Goal: Find specific page/section: Find specific page/section

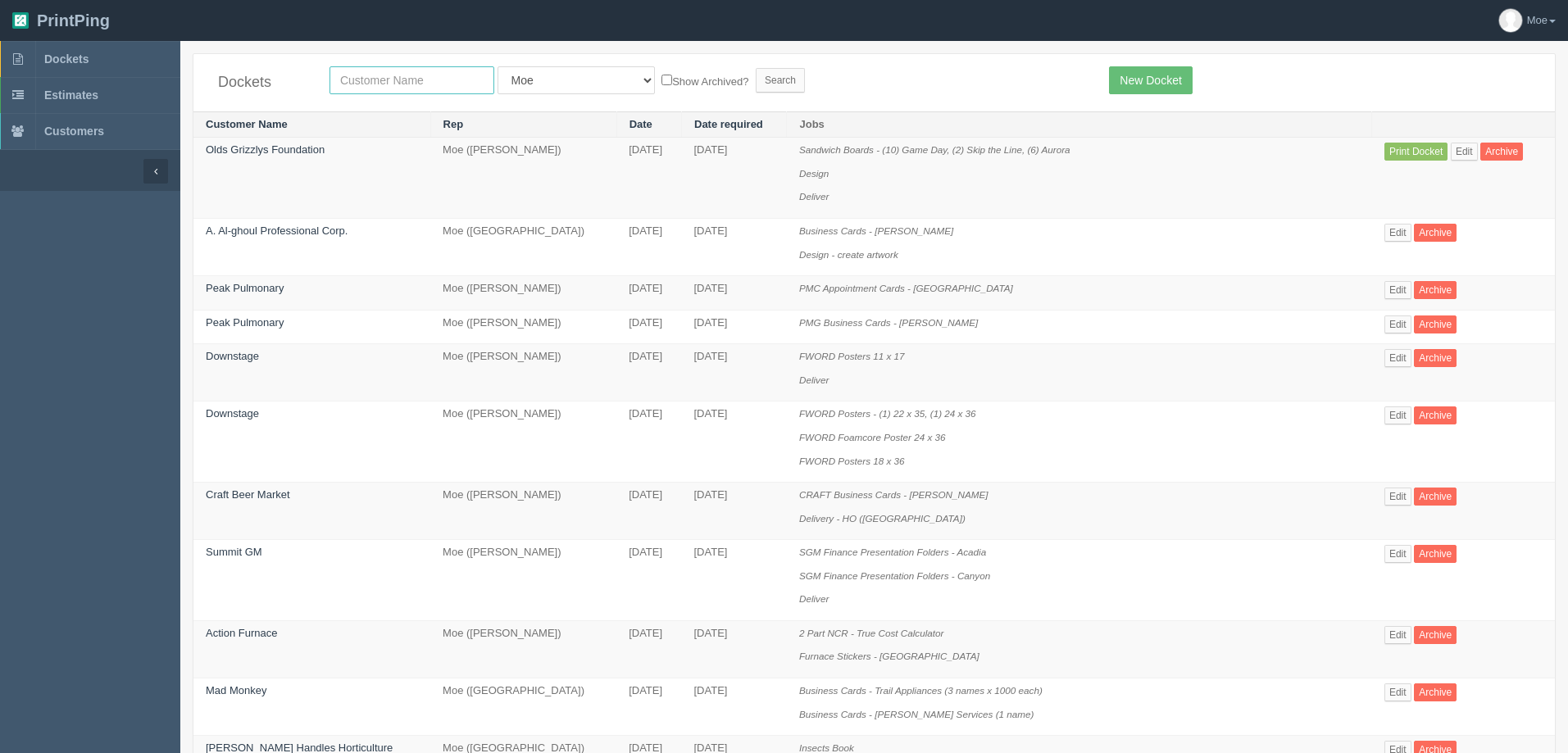
click at [400, 81] on input "text" at bounding box center [412, 80] width 165 height 28
type input "ldi"
click at [756, 79] on input "Search" at bounding box center [780, 80] width 49 height 24
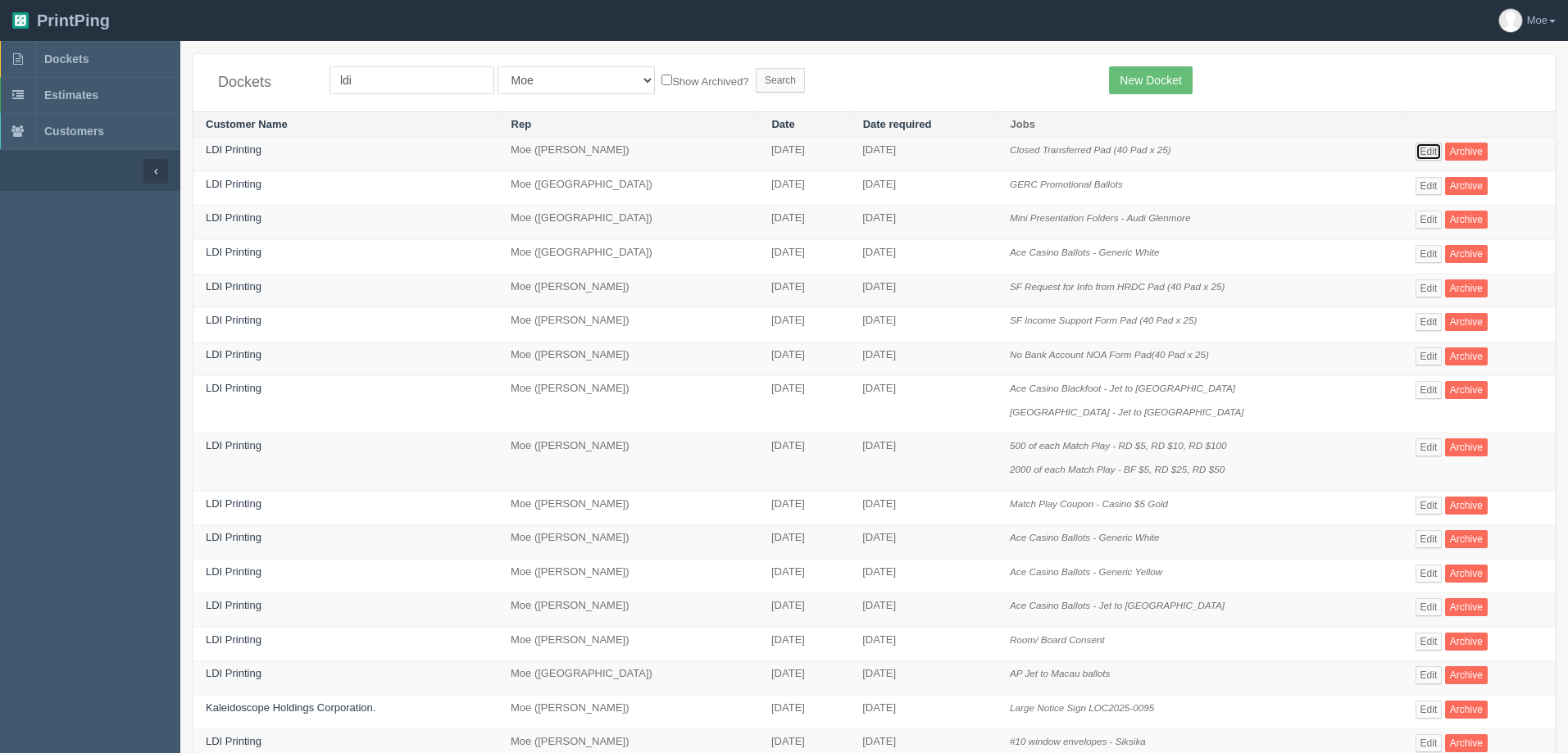
click at [1424, 155] on link "Edit" at bounding box center [1428, 151] width 27 height 18
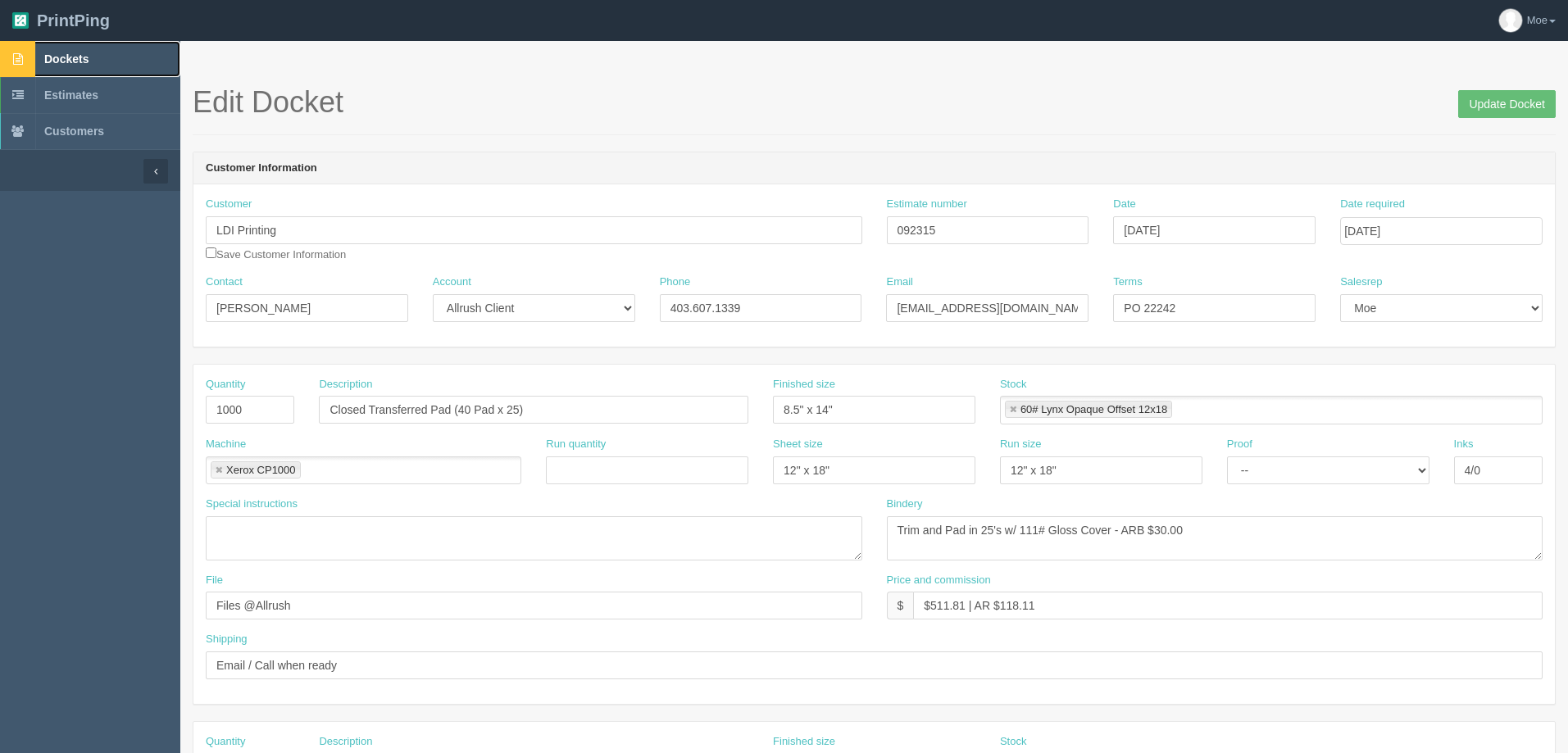
click at [67, 47] on link "Dockets" at bounding box center [90, 59] width 181 height 36
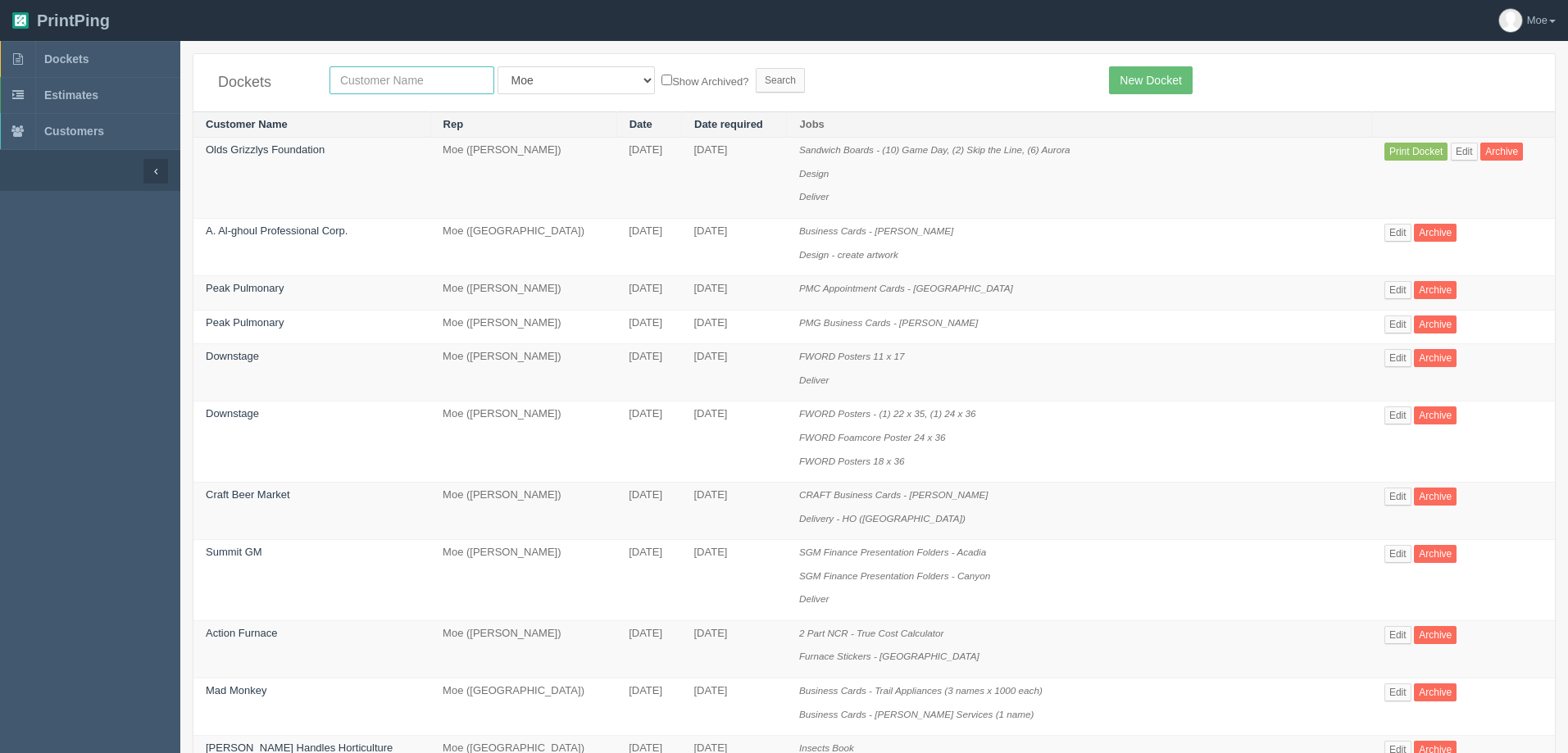
click at [435, 75] on input "text" at bounding box center [412, 80] width 165 height 28
type input "my sleep"
click at [756, 82] on input "Search" at bounding box center [780, 80] width 49 height 24
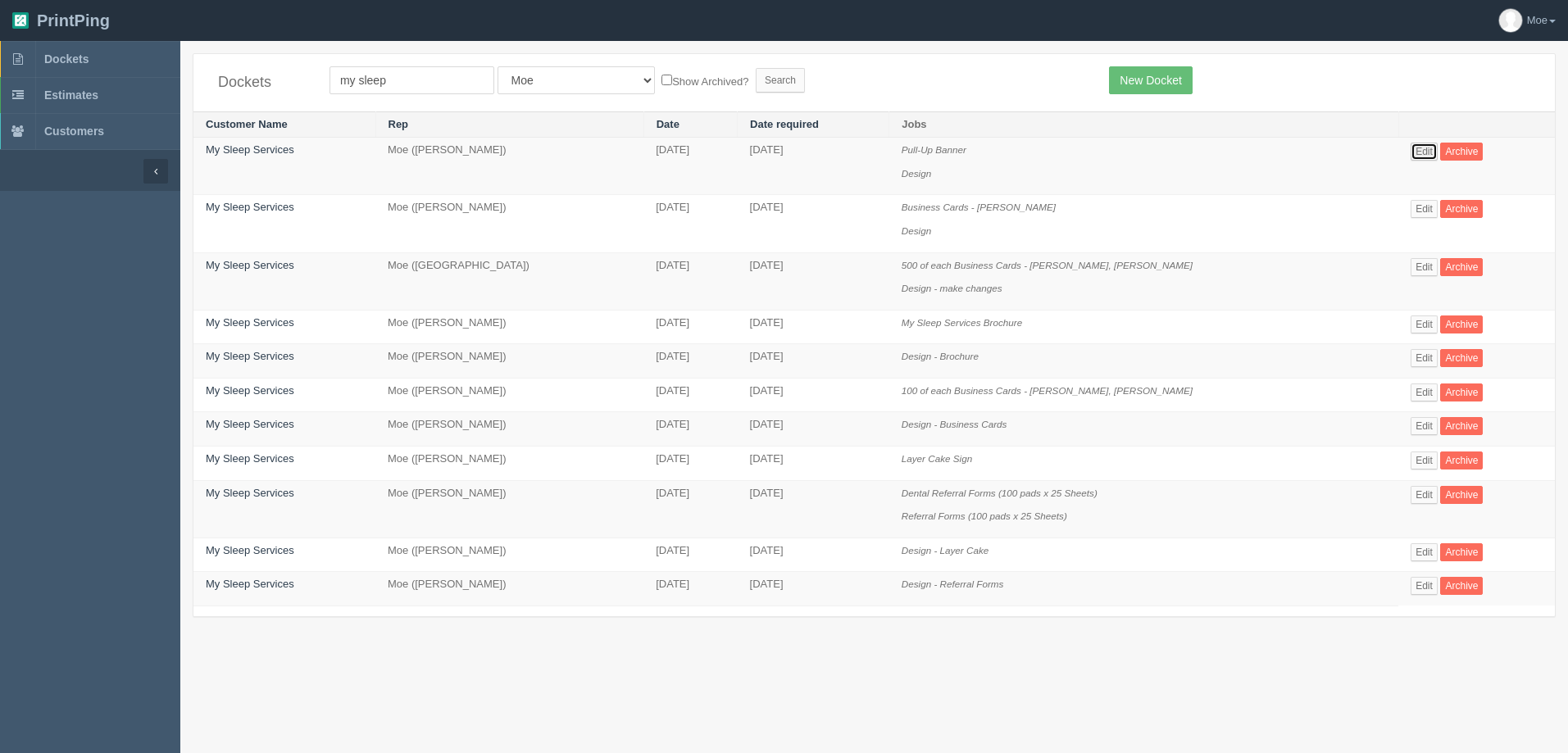
click at [1412, 150] on link "Edit" at bounding box center [1424, 151] width 27 height 18
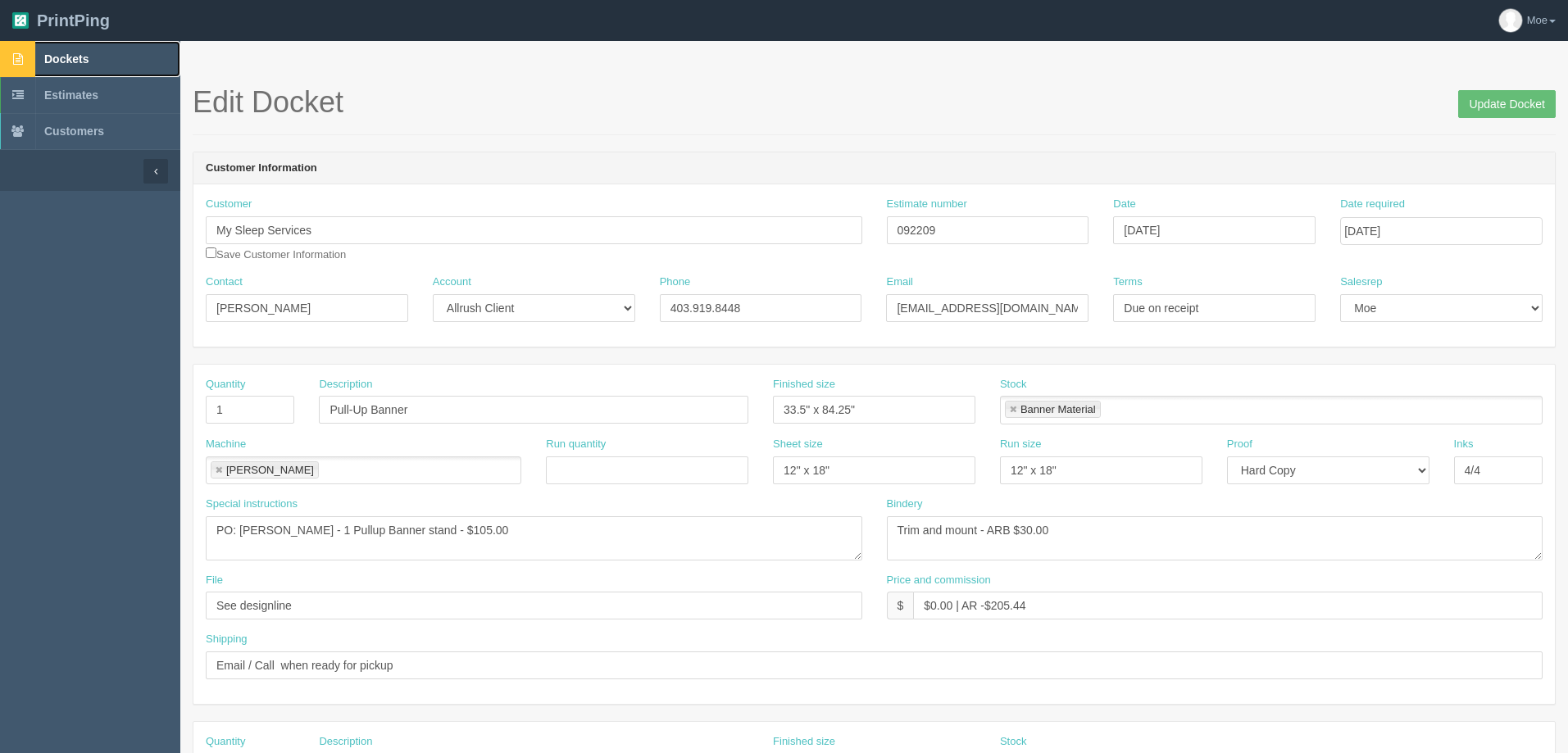
click at [65, 62] on span "Dockets" at bounding box center [67, 59] width 45 height 13
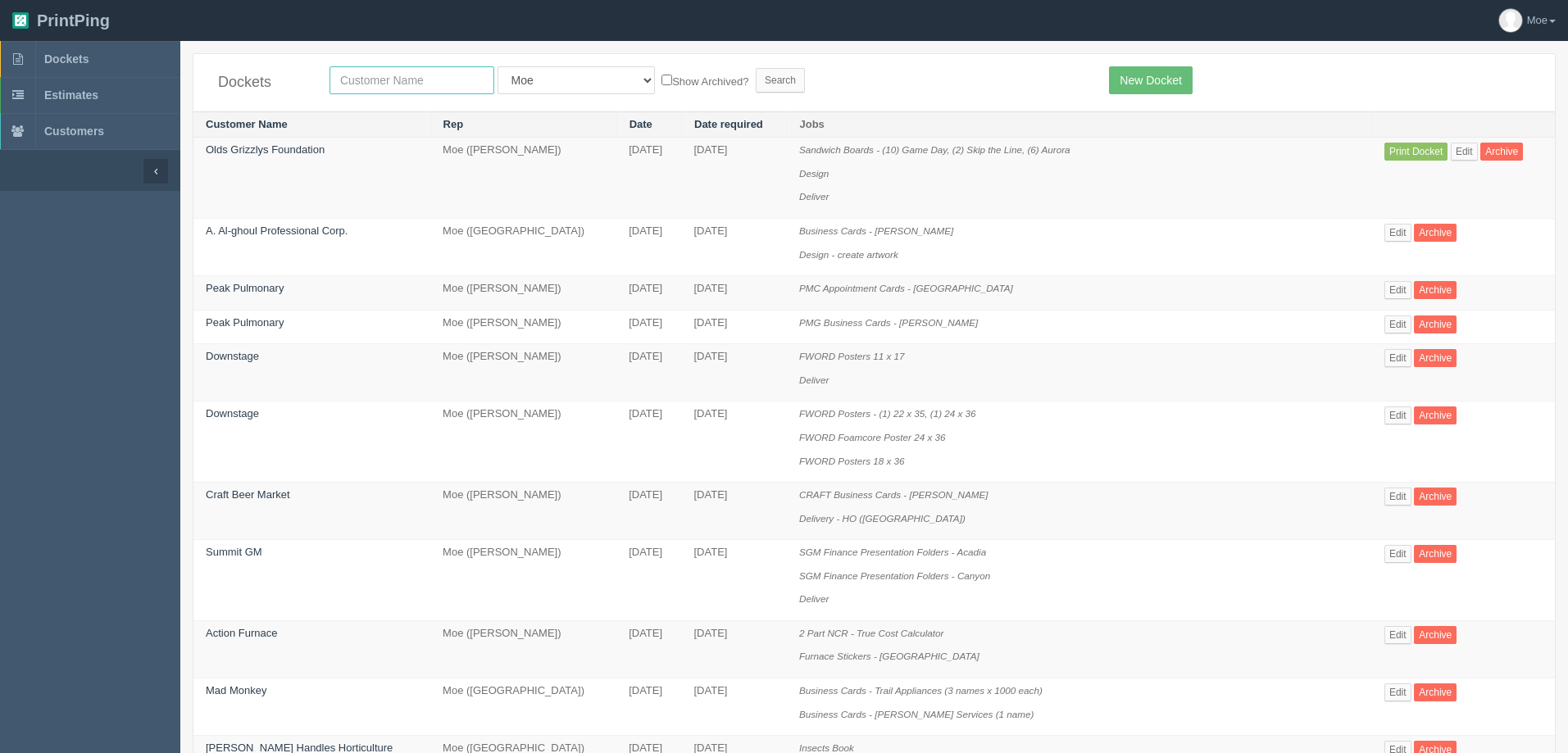
click at [384, 81] on input "text" at bounding box center [412, 80] width 165 height 28
type input "university"
click at [756, 82] on input "Search" at bounding box center [780, 80] width 49 height 24
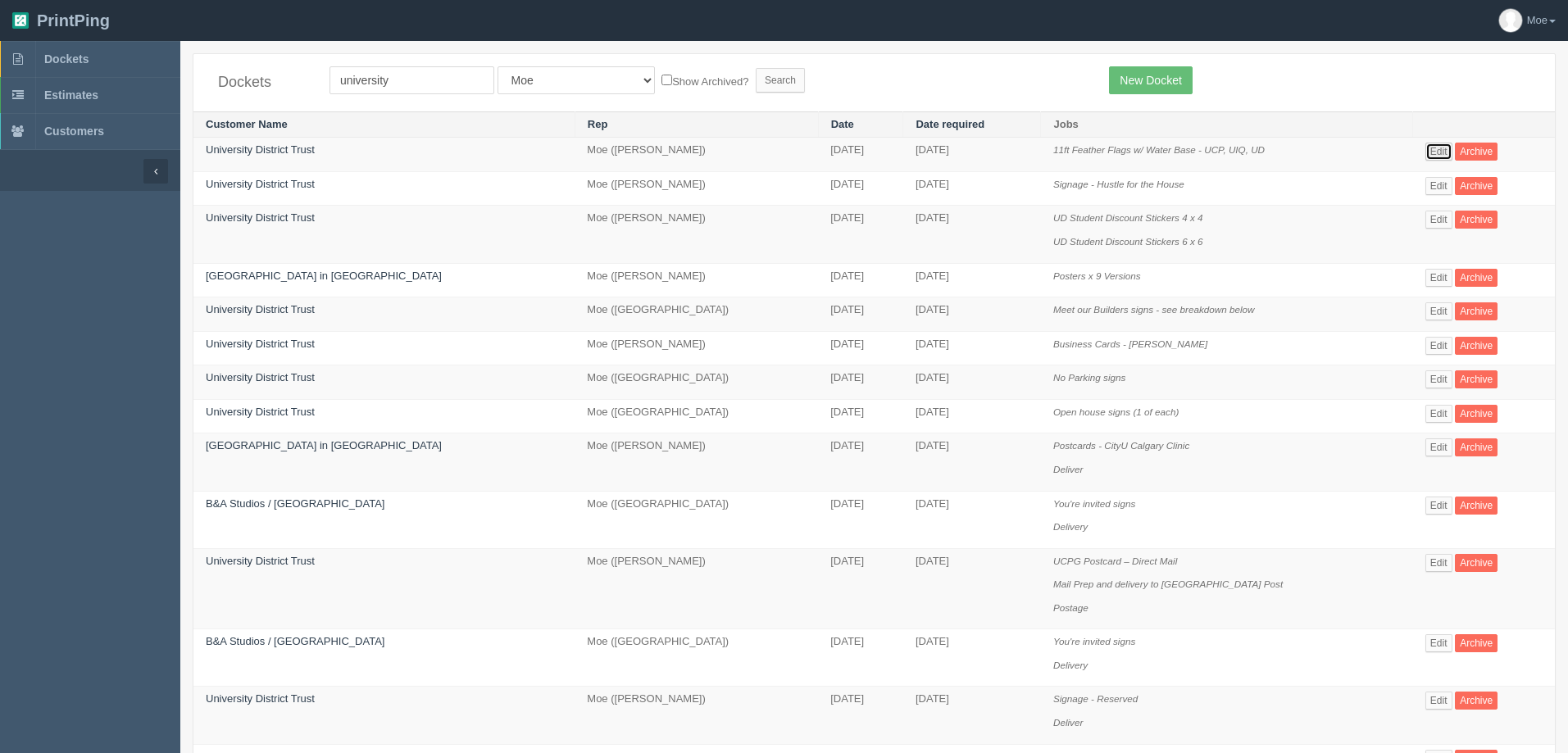
click at [1435, 149] on link "Edit" at bounding box center [1439, 151] width 27 height 18
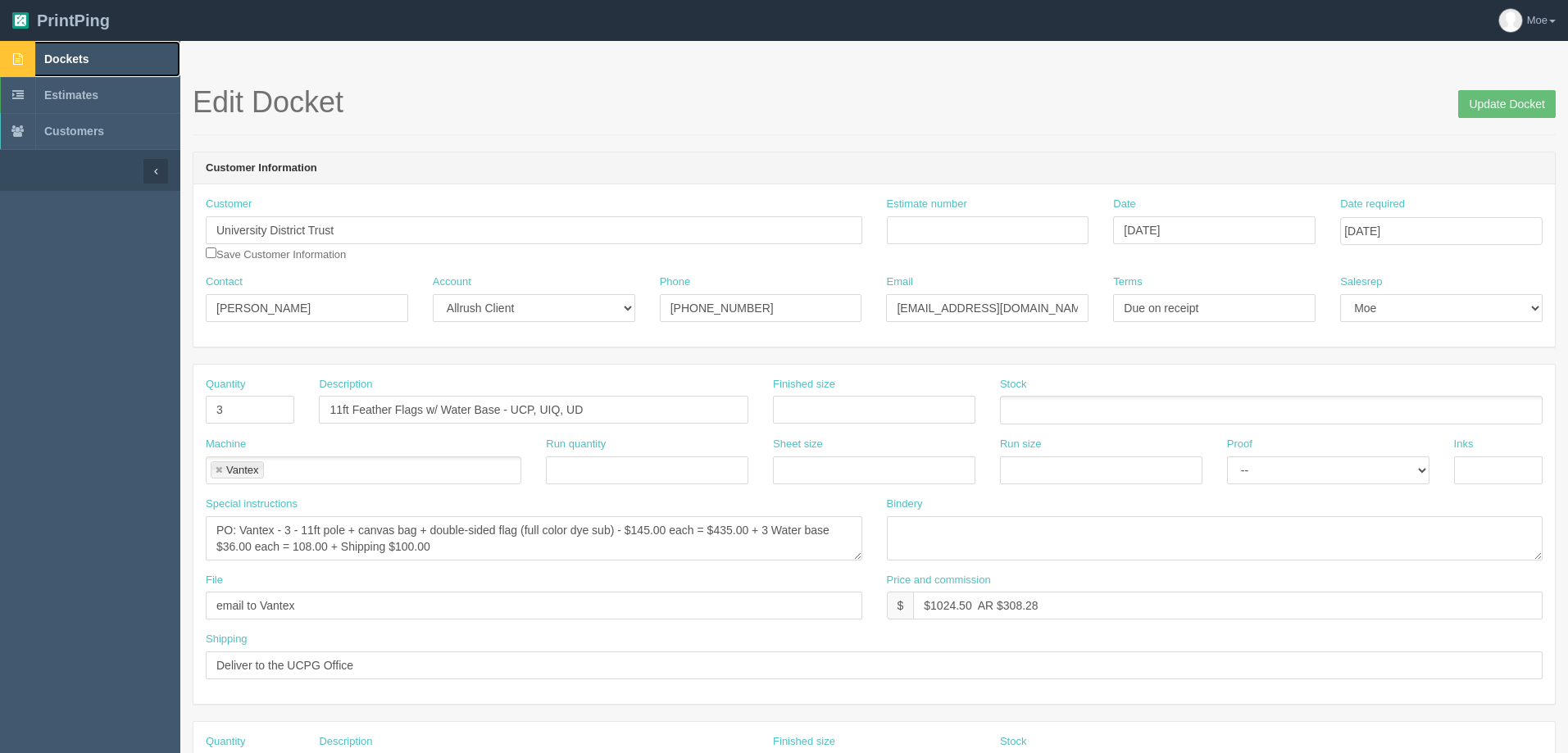
click at [67, 61] on span "Dockets" at bounding box center [67, 59] width 45 height 13
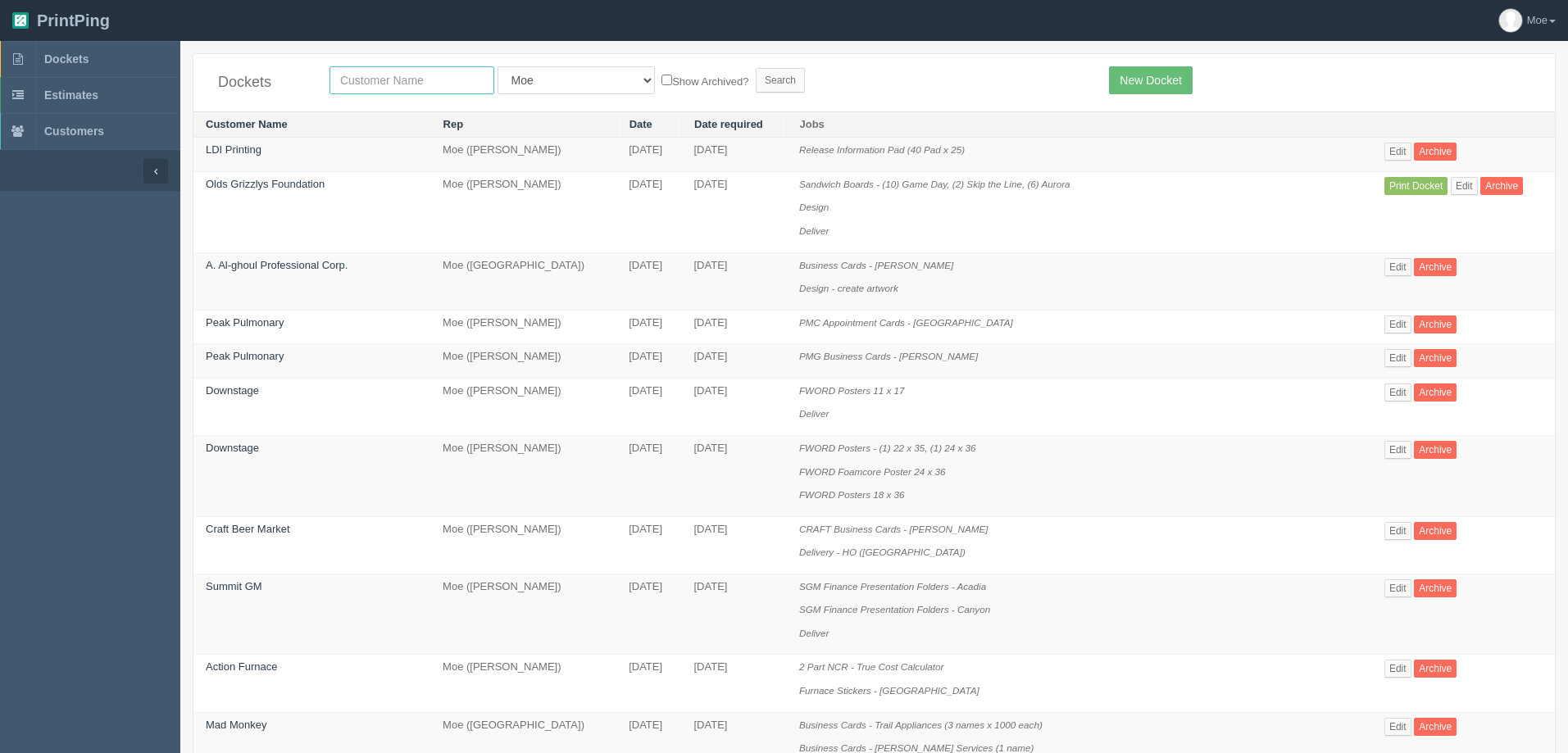
click at [414, 80] on input "text" at bounding box center [412, 80] width 165 height 28
type input "mahogany"
click at [756, 72] on input "Search" at bounding box center [780, 80] width 49 height 24
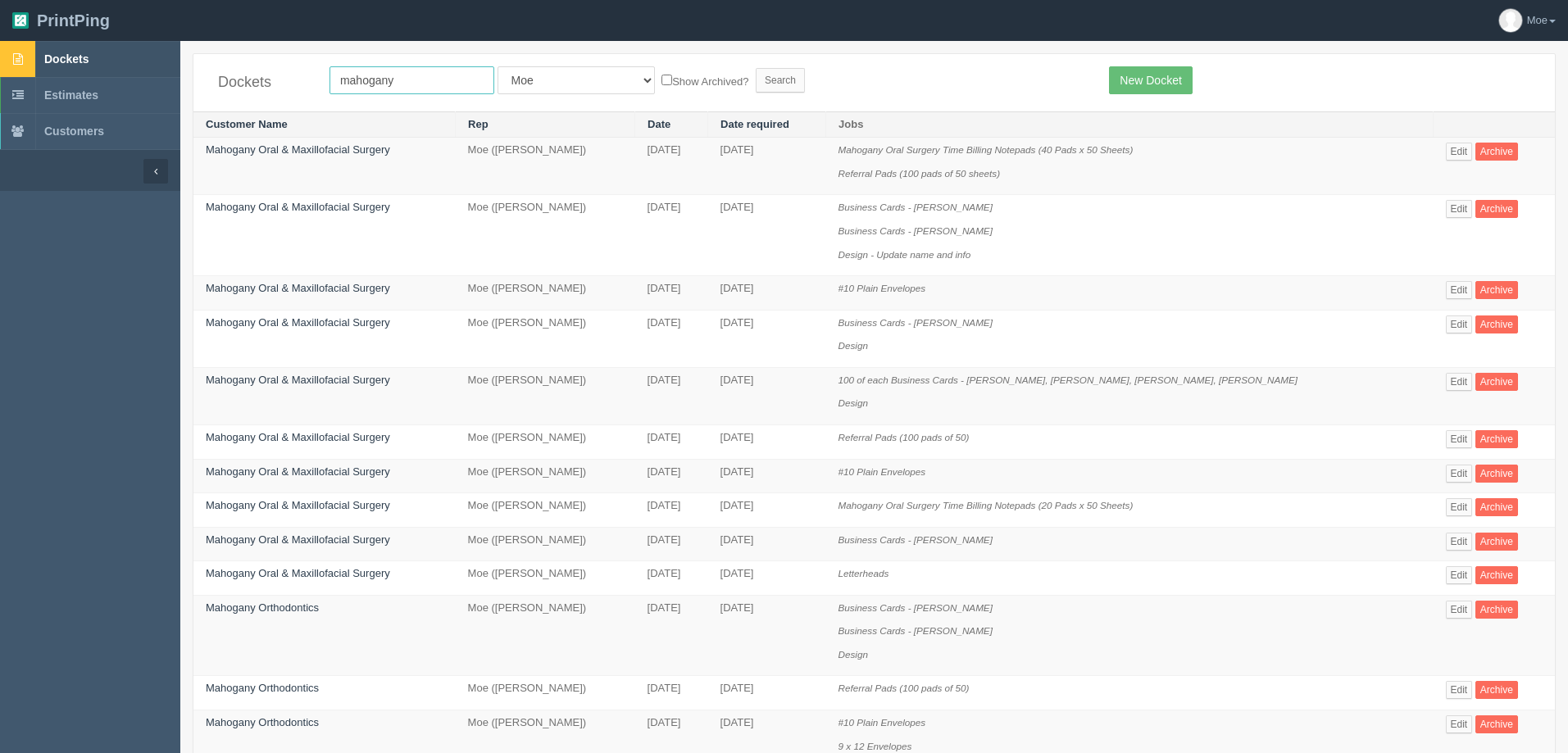
drag, startPoint x: 407, startPoint y: 80, endPoint x: 0, endPoint y: 54, distance: 407.8
click at [0, 54] on section "Dockets Estimates Customers" at bounding box center [784, 754] width 1568 height 1427
type input "airdrie"
click at [756, 83] on input "Search" at bounding box center [780, 80] width 49 height 24
